Goal: Information Seeking & Learning: Learn about a topic

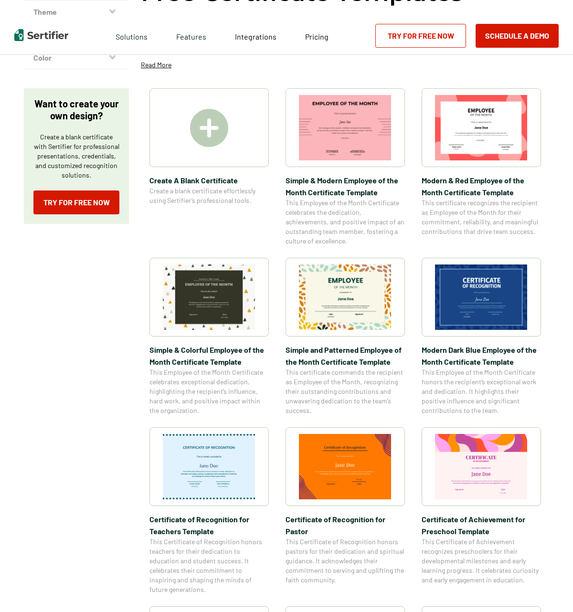
scroll to position [130, 0]
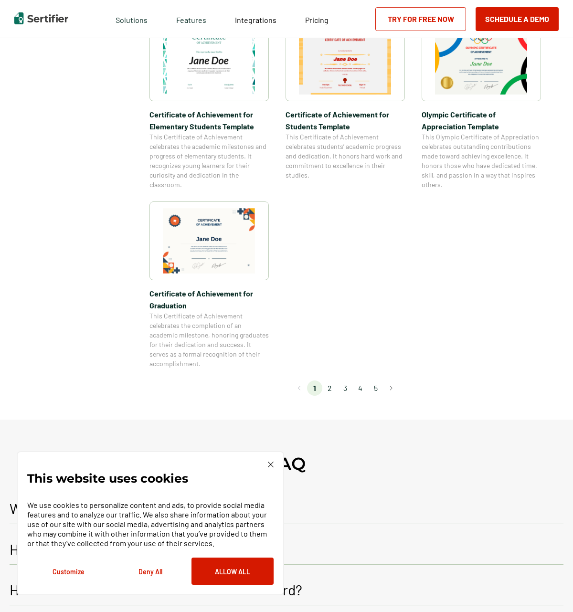
scroll to position [697, 0]
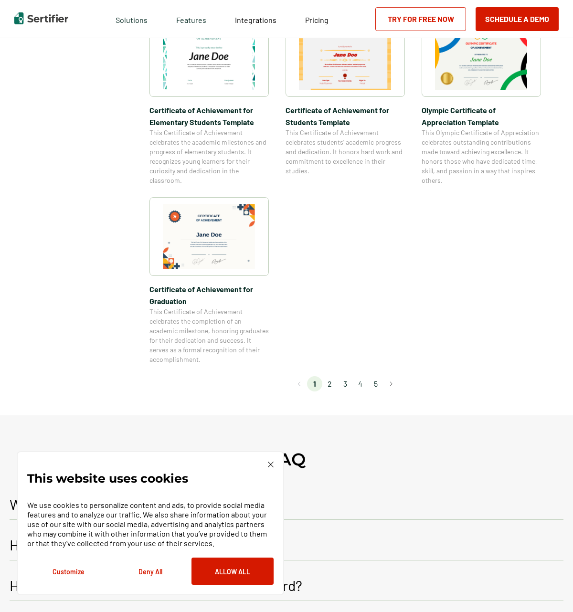
click at [378, 385] on li "5" at bounding box center [375, 383] width 15 height 15
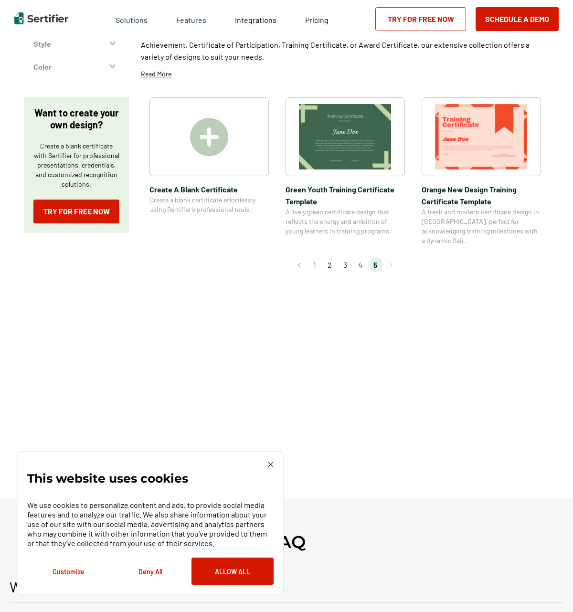
scroll to position [100, 0]
click at [359, 257] on li "4" at bounding box center [360, 264] width 15 height 15
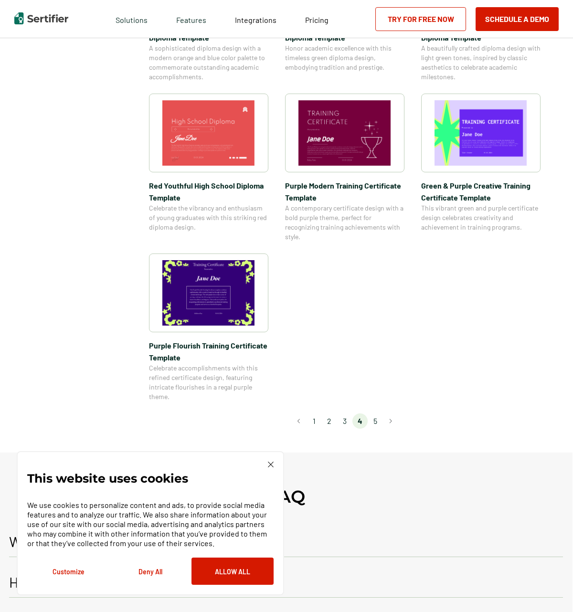
scroll to position [576, 0]
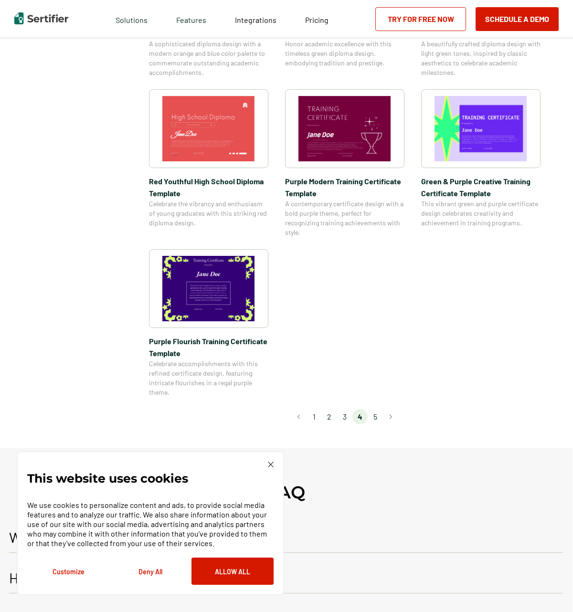
click at [346, 416] on li "3" at bounding box center [344, 416] width 15 height 15
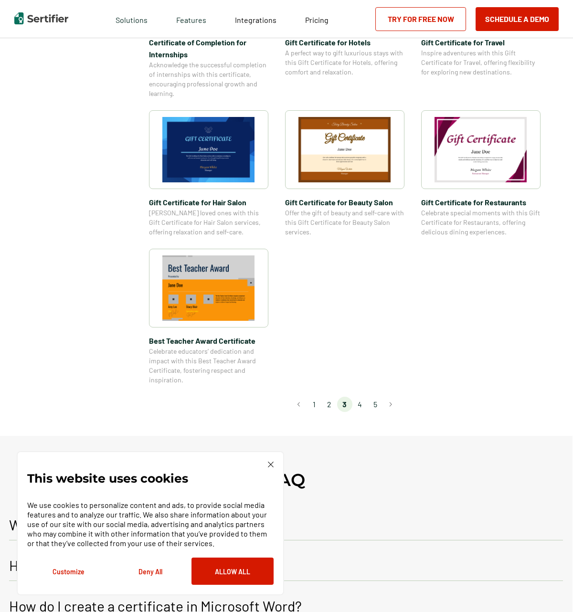
scroll to position [563, 0]
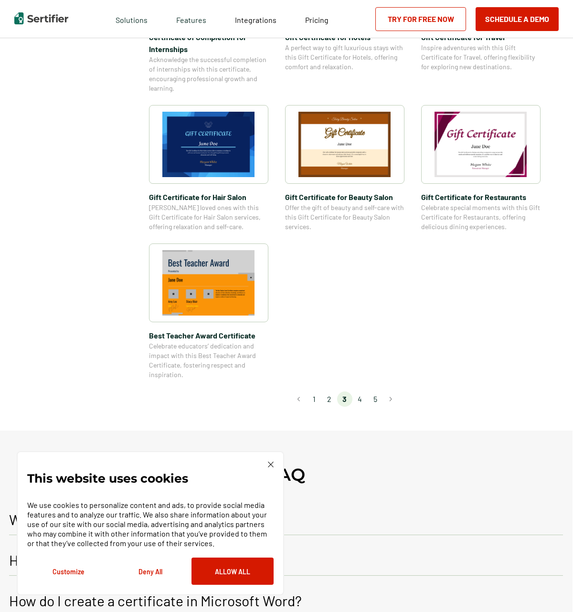
click at [331, 399] on li "2" at bounding box center [329, 399] width 15 height 15
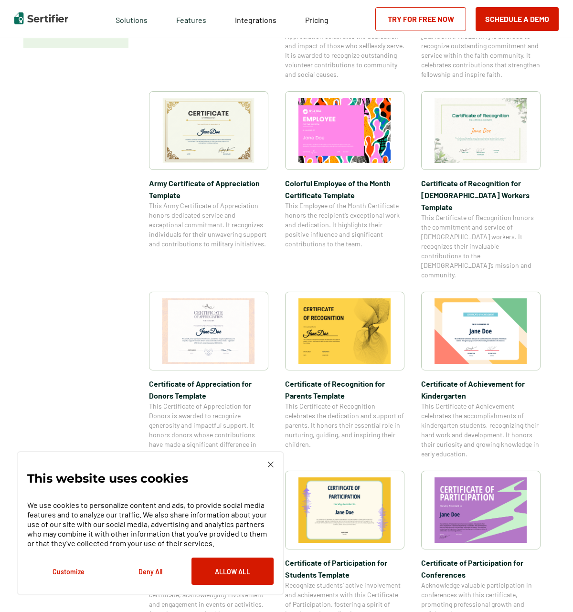
scroll to position [287, 0]
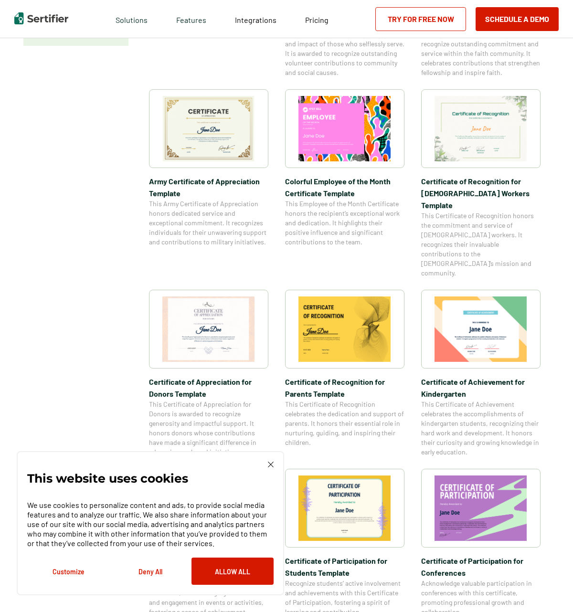
click at [204, 128] on img at bounding box center [208, 128] width 93 height 65
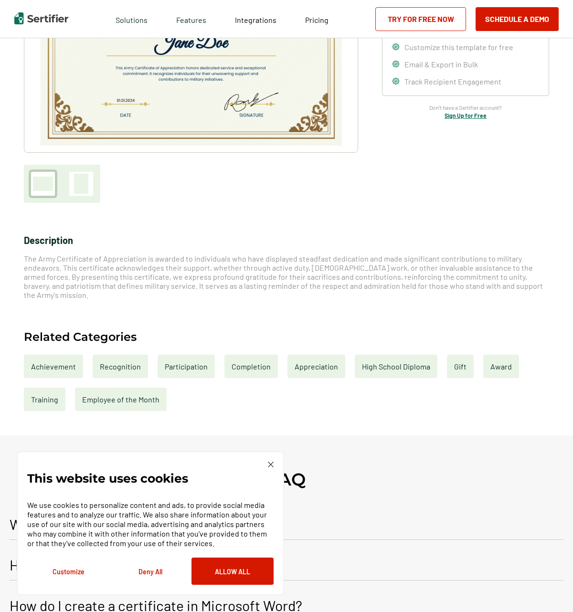
scroll to position [163, 0]
click at [458, 363] on div "Gift" at bounding box center [460, 365] width 27 height 23
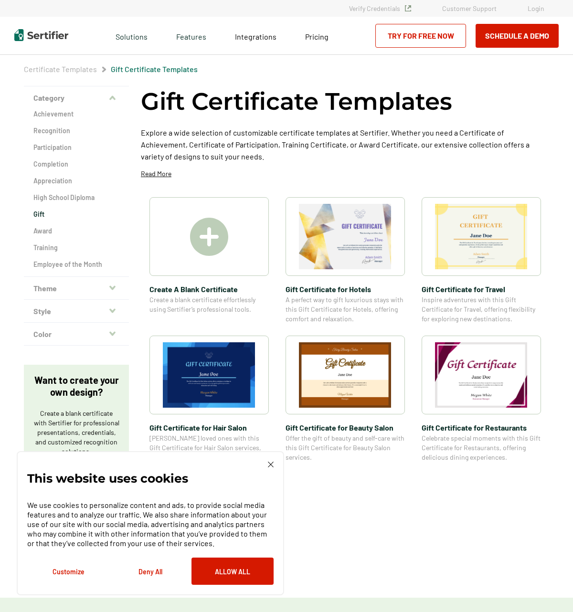
click at [271, 466] on img at bounding box center [271, 465] width 6 height 6
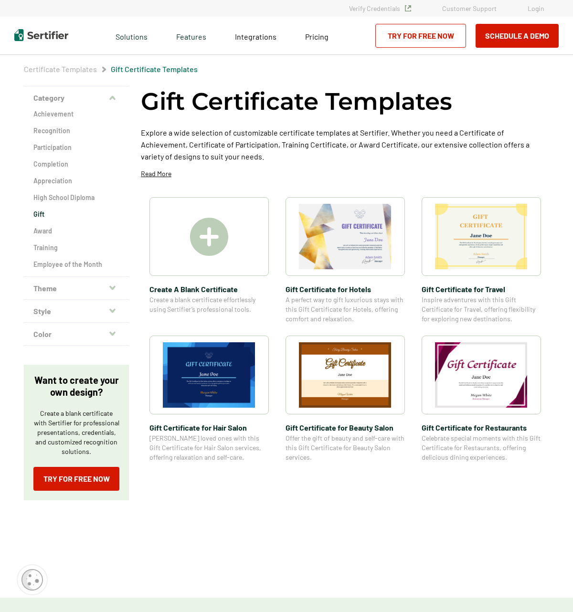
click at [504, 221] on img at bounding box center [481, 236] width 93 height 65
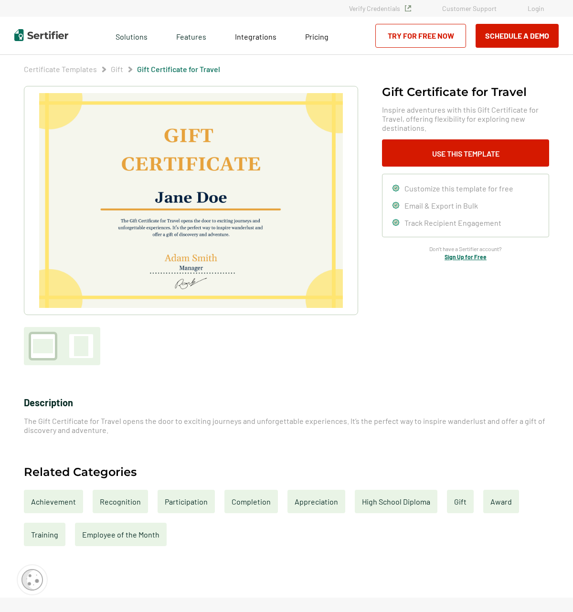
click at [188, 505] on div "Participation" at bounding box center [186, 501] width 57 height 23
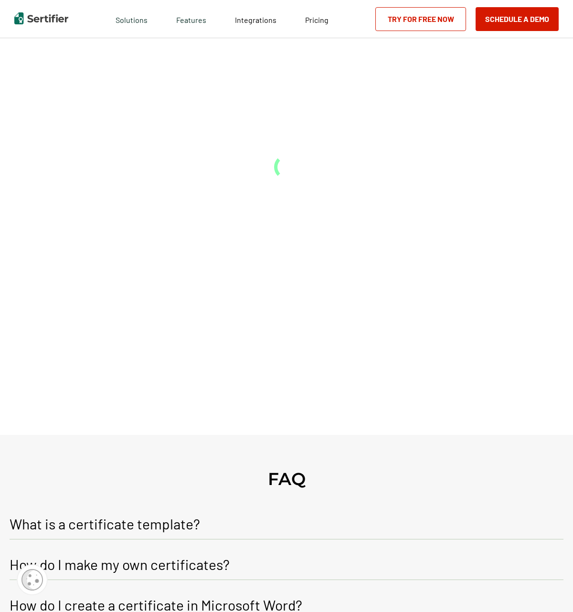
scroll to position [15, 0]
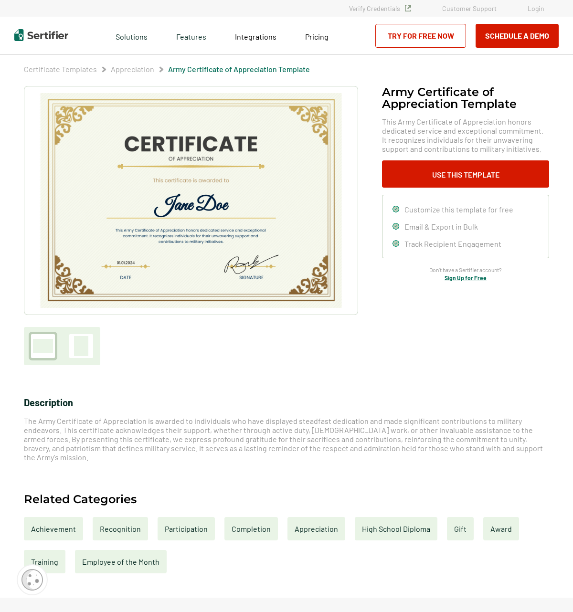
scroll to position [287, 0]
